Goal: Information Seeking & Learning: Learn about a topic

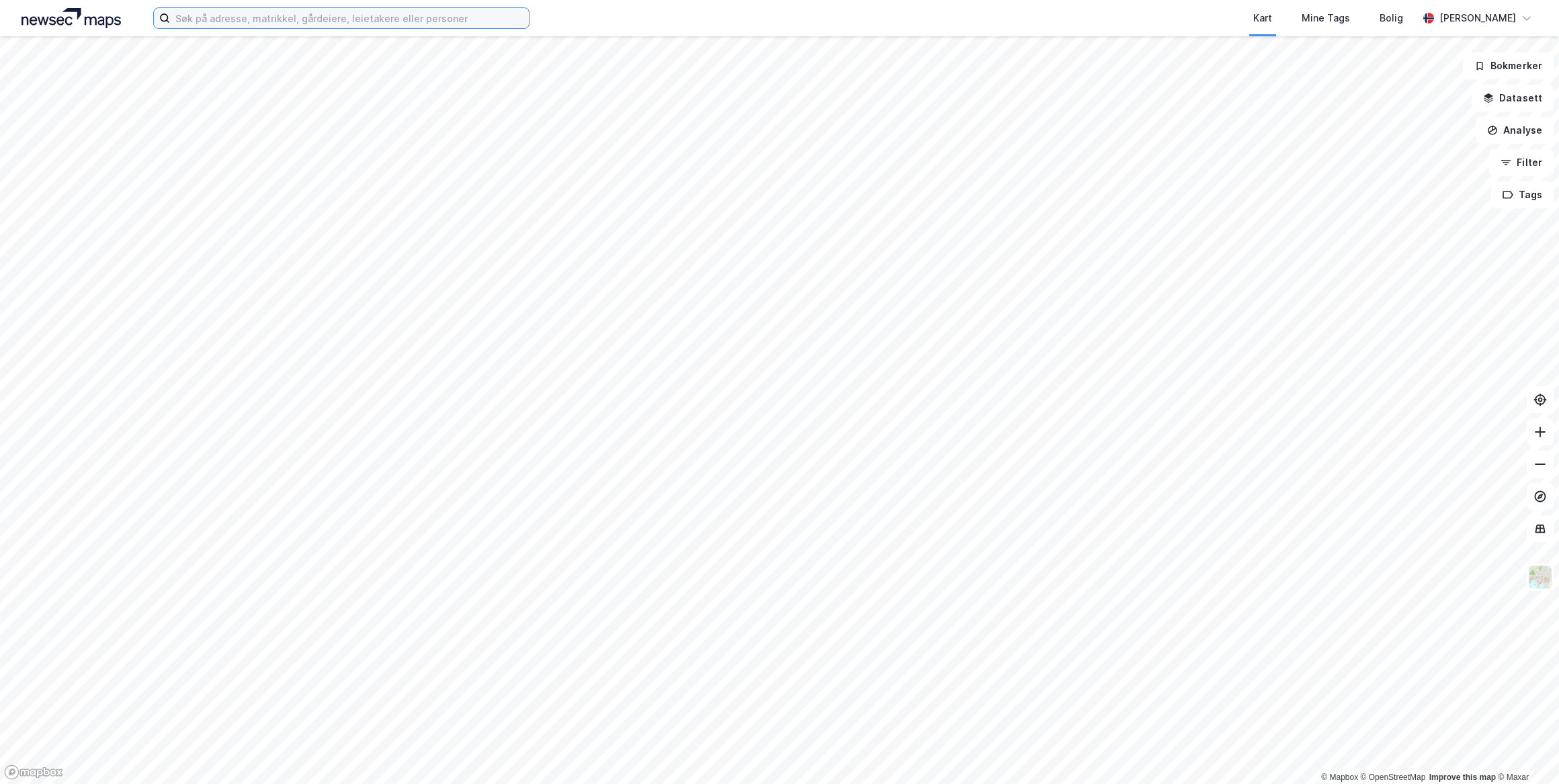
click at [298, 20] on input at bounding box center [350, 18] width 359 height 20
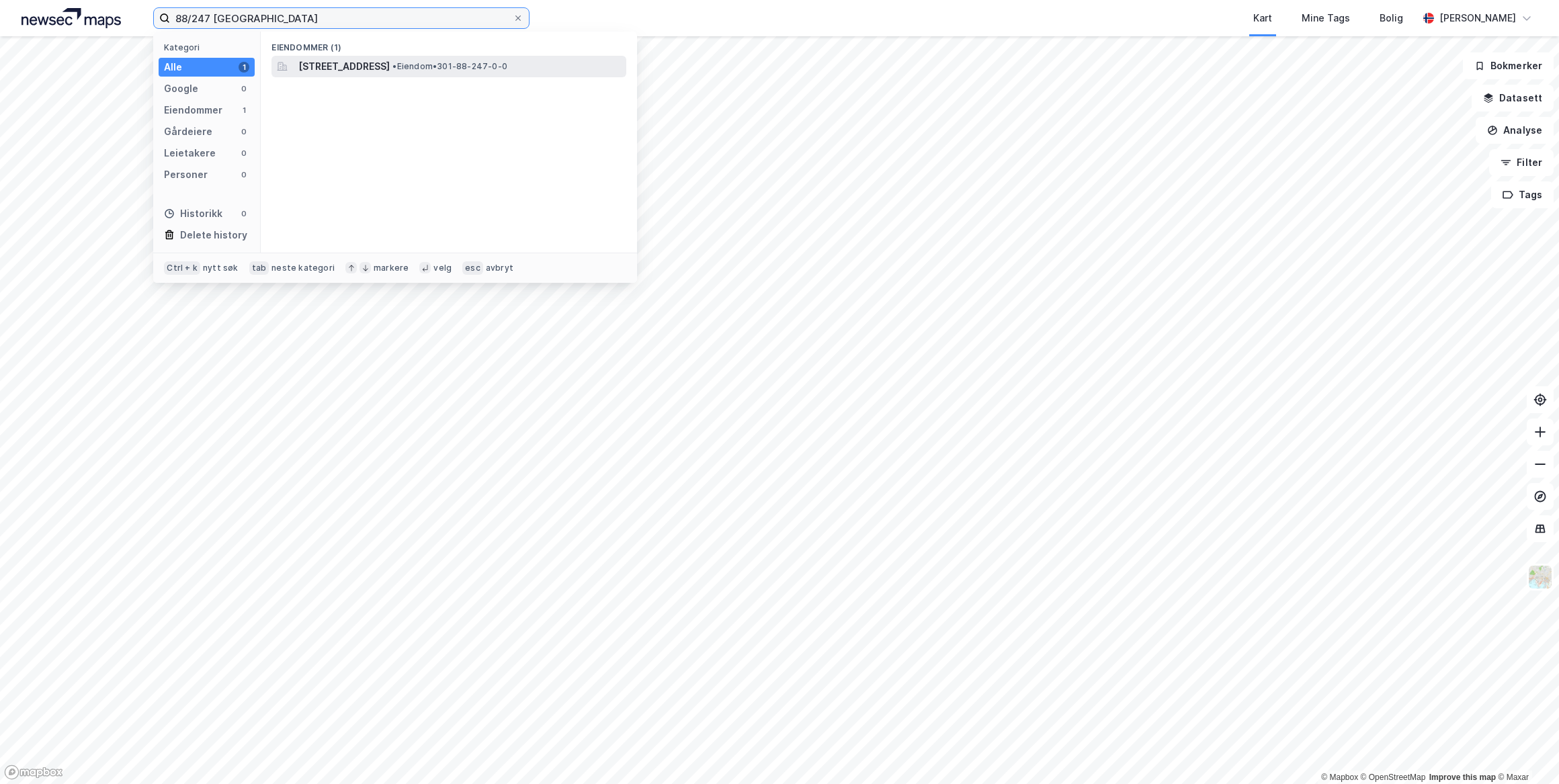
type input "88/247 oslo"
click at [302, 66] on span "Veitvetveien 23, 0596, OSLO, OSLO" at bounding box center [344, 66] width 92 height 16
